Goal: Transaction & Acquisition: Book appointment/travel/reservation

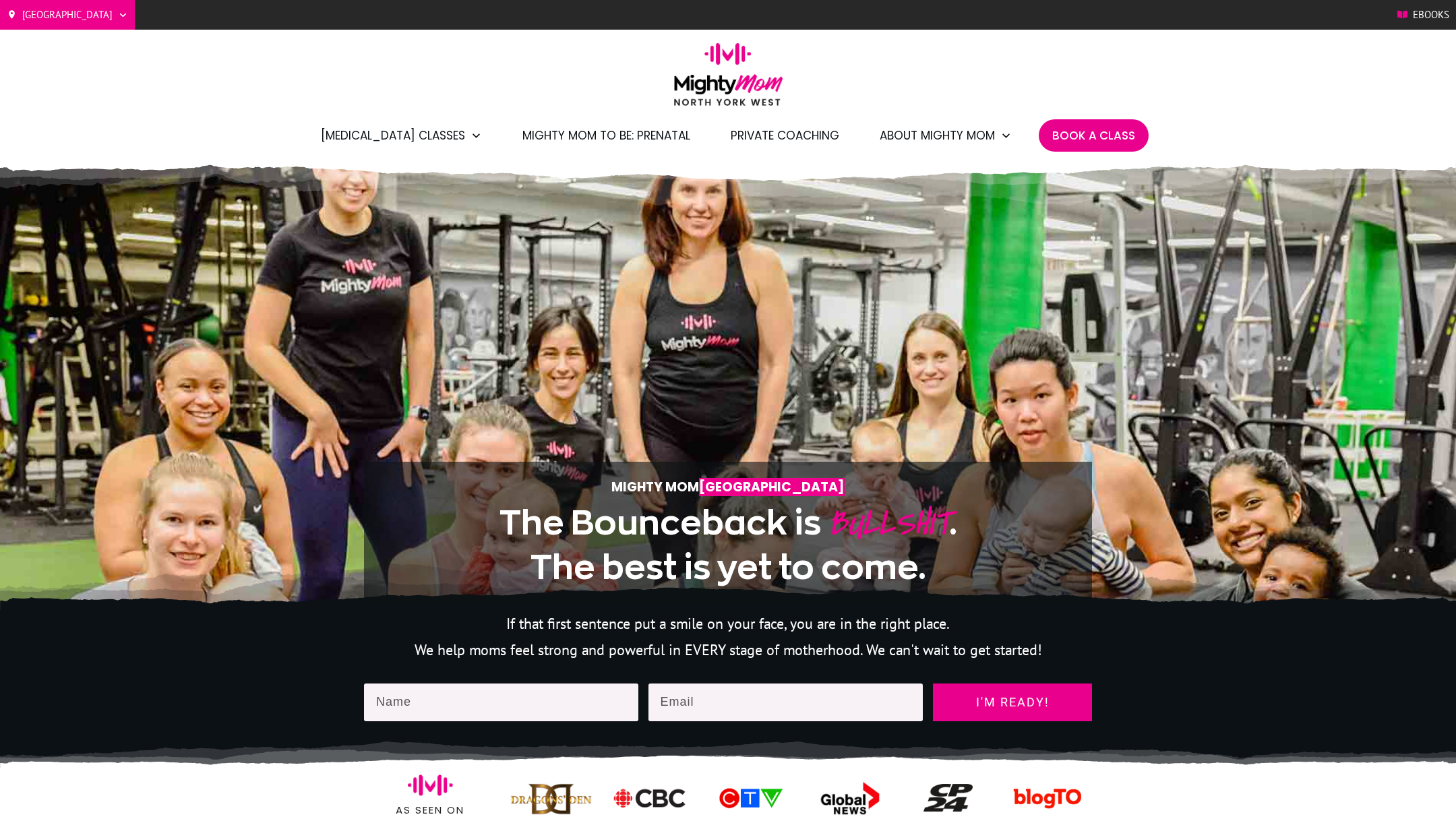
click at [1099, 132] on span "Book A Class" at bounding box center [1094, 136] width 83 height 23
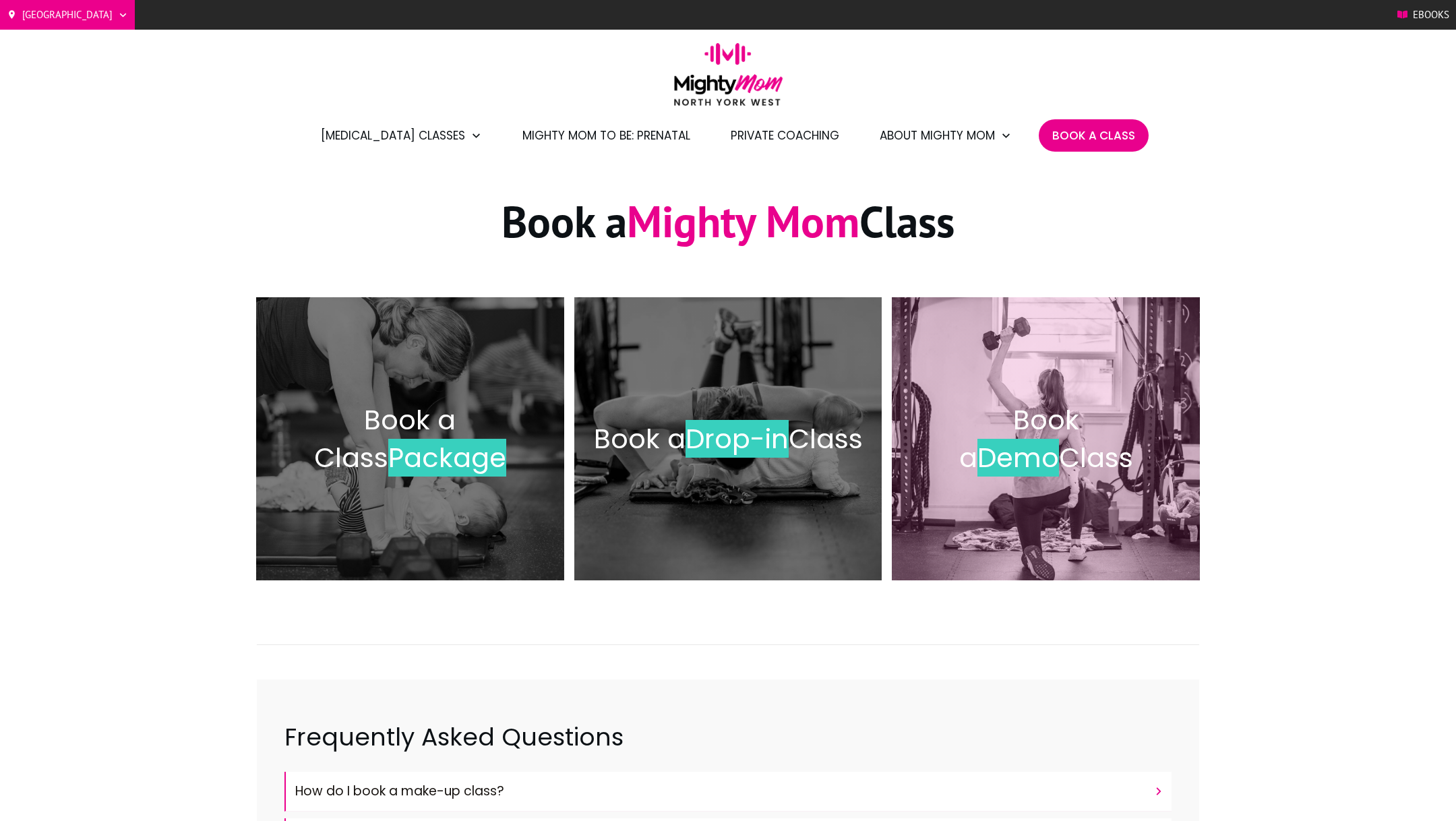
click at [1059, 438] on span "Class" at bounding box center [1096, 457] width 75 height 38
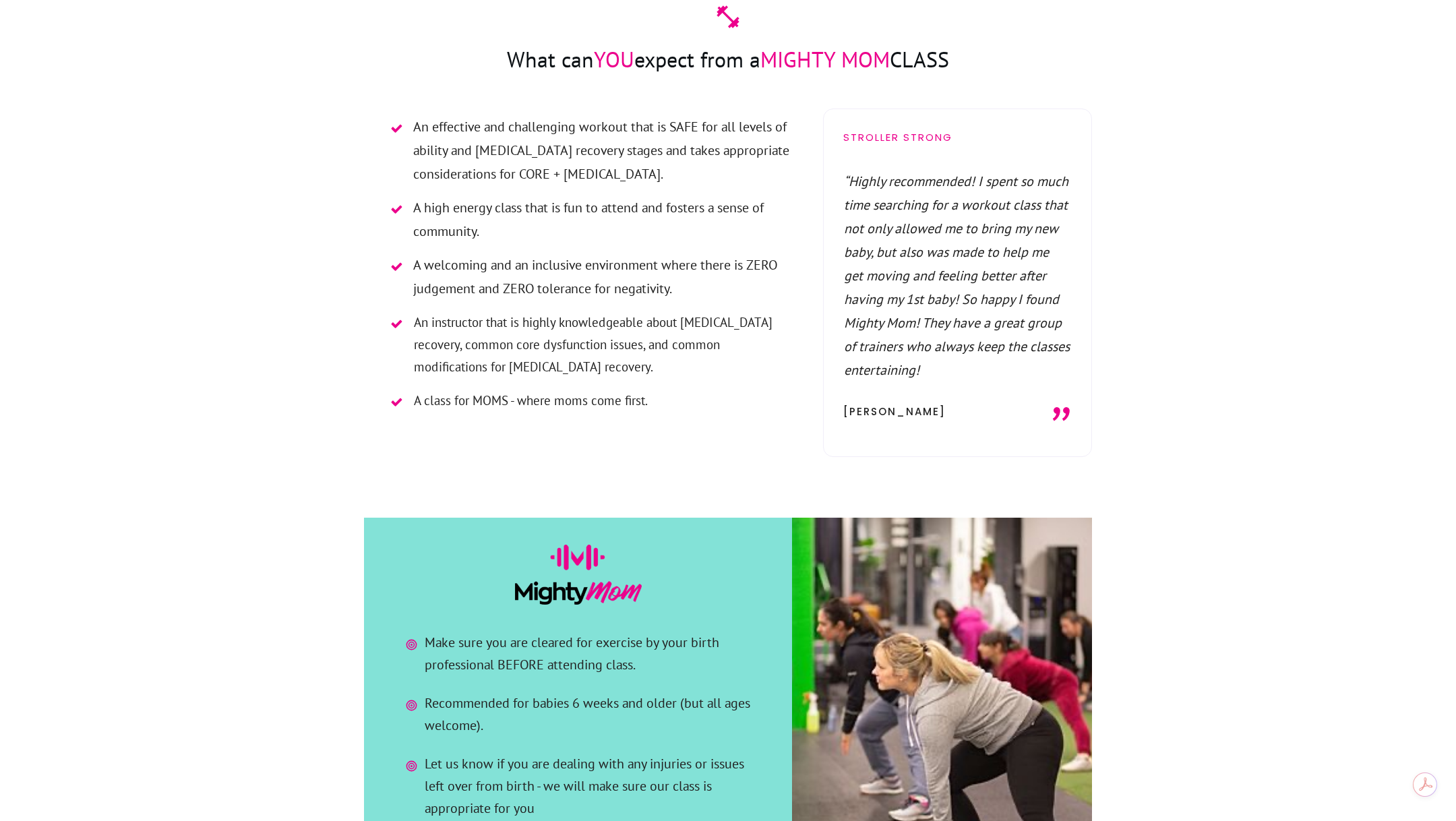
scroll to position [725, 0]
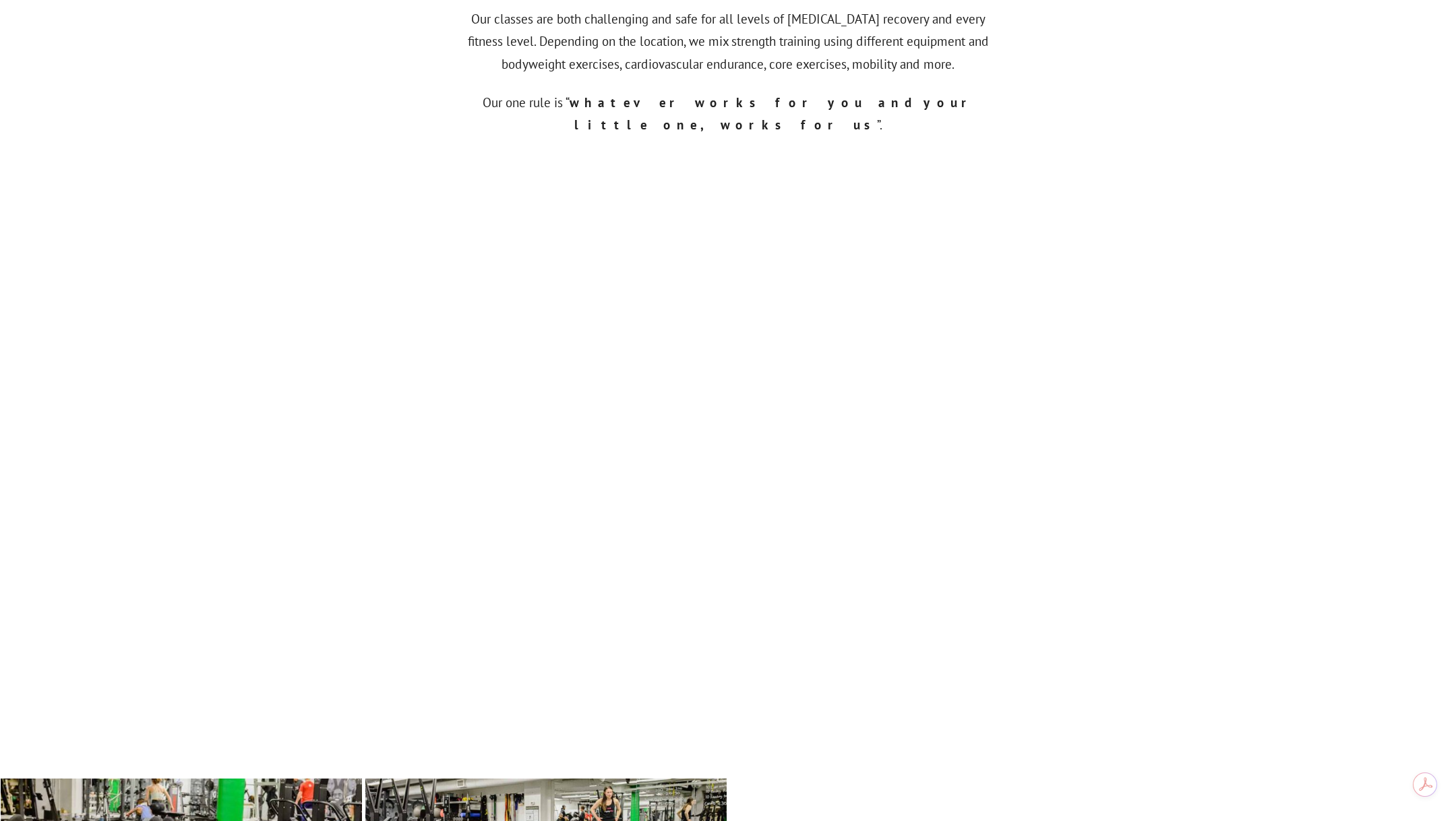
scroll to position [404, 0]
